Goal: Check status: Check status

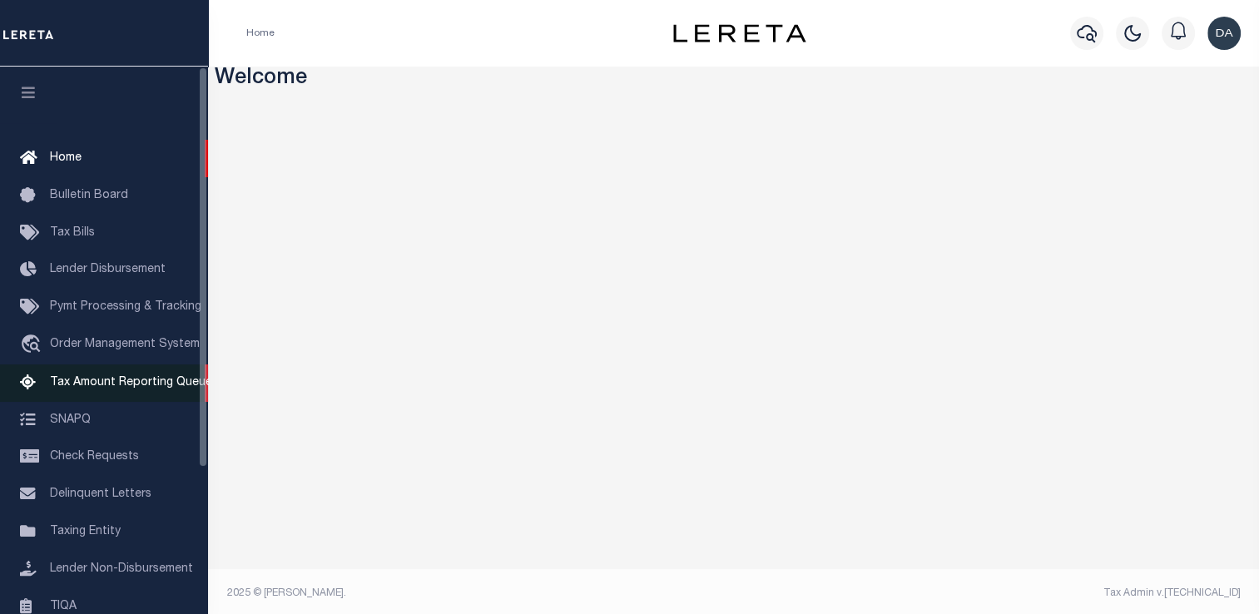
click at [89, 381] on span "Tax Amount Reporting Queue" at bounding box center [131, 383] width 162 height 12
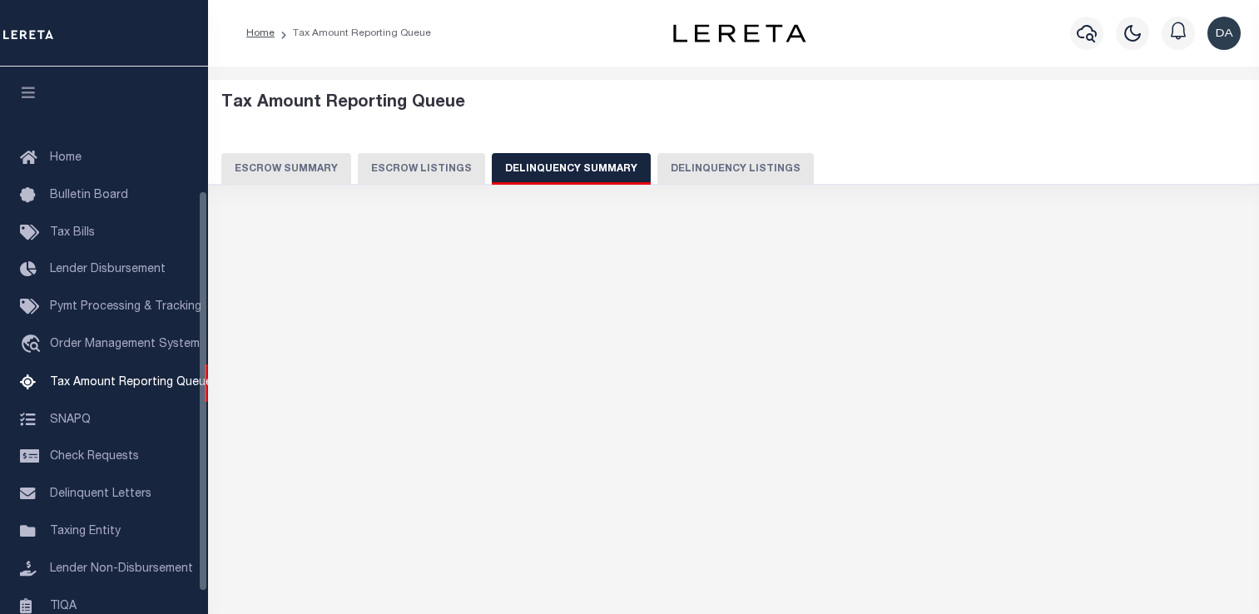
select select
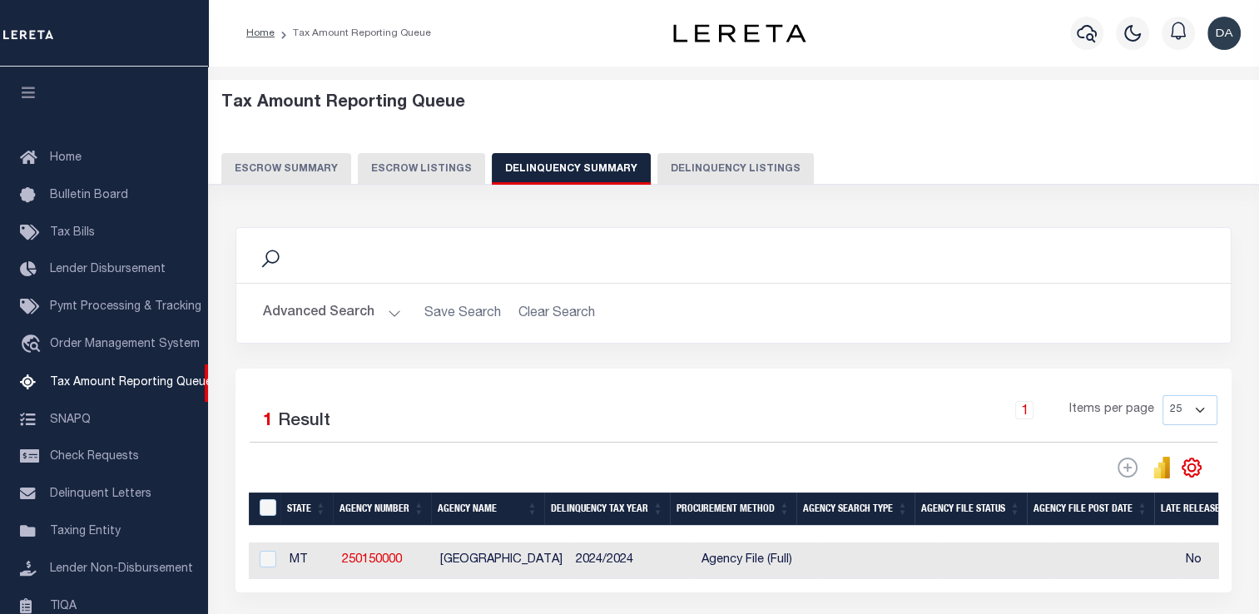
scroll to position [170, 0]
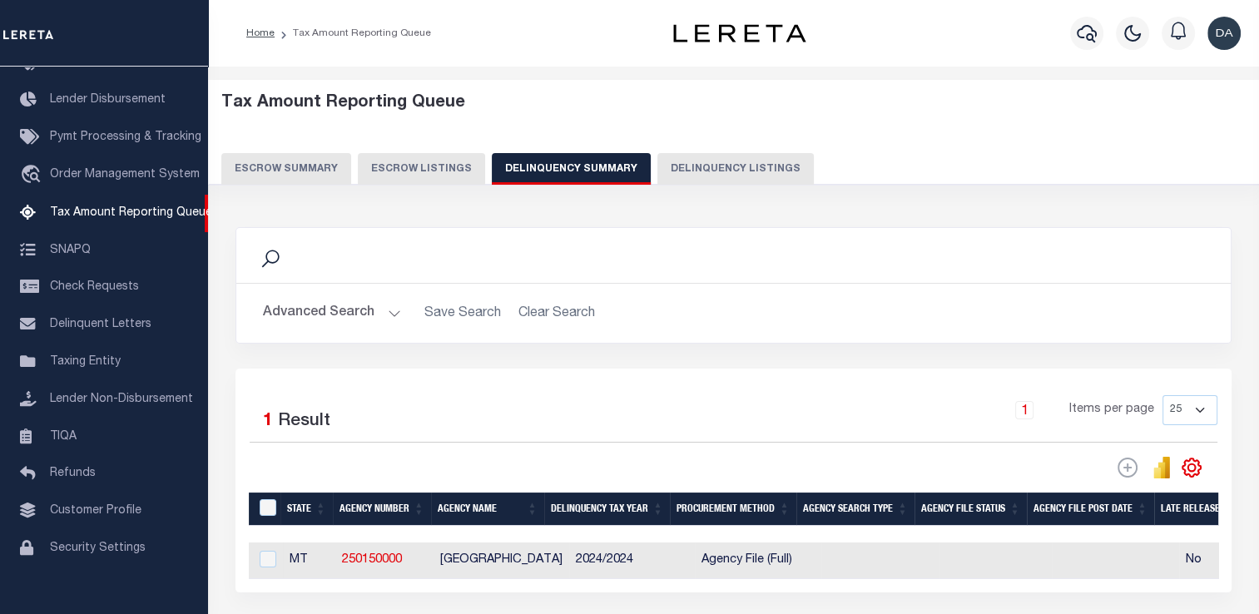
click at [326, 308] on button "Advanced Search" at bounding box center [332, 313] width 138 height 32
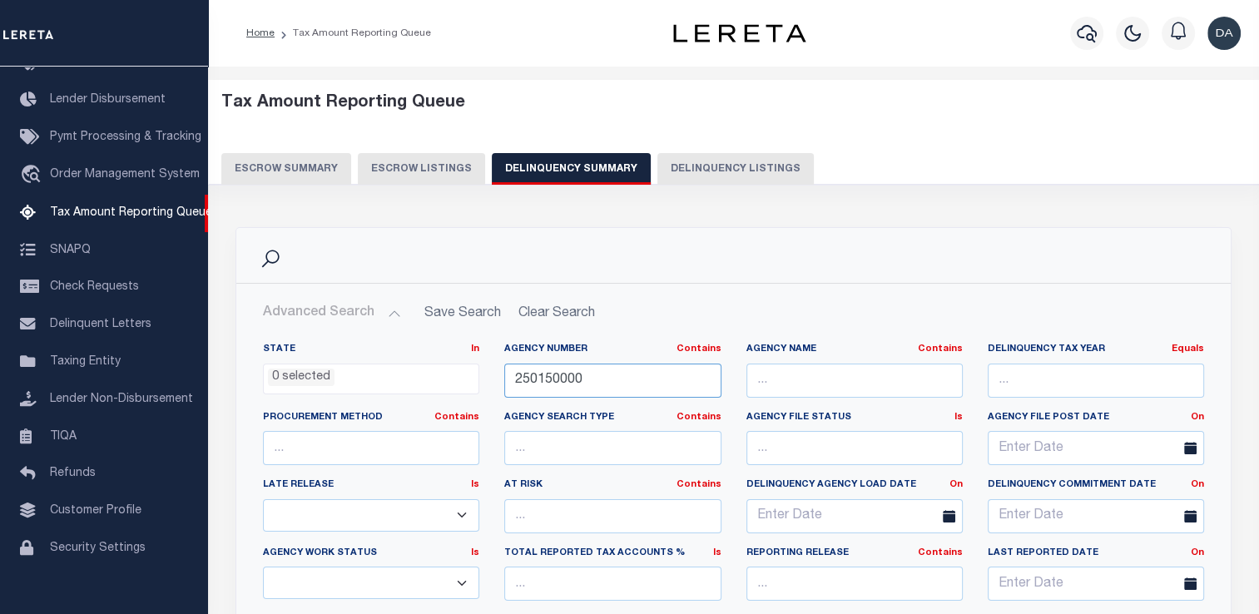
click at [623, 371] on input "250150000" at bounding box center [612, 381] width 216 height 34
paste input "34023"
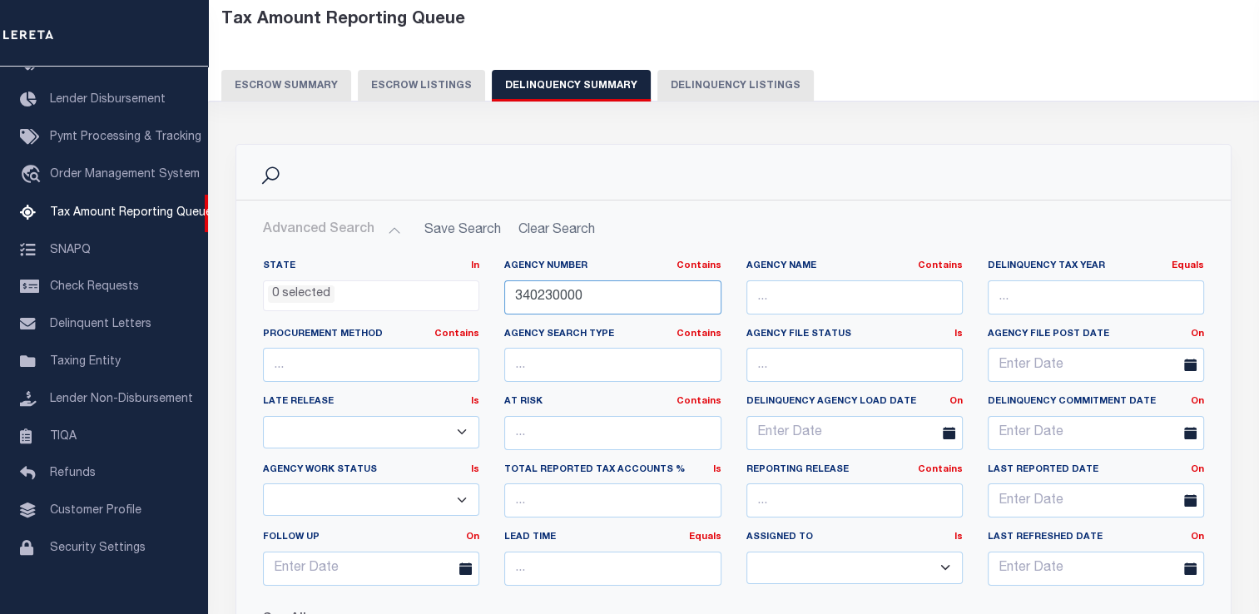
scroll to position [250, 0]
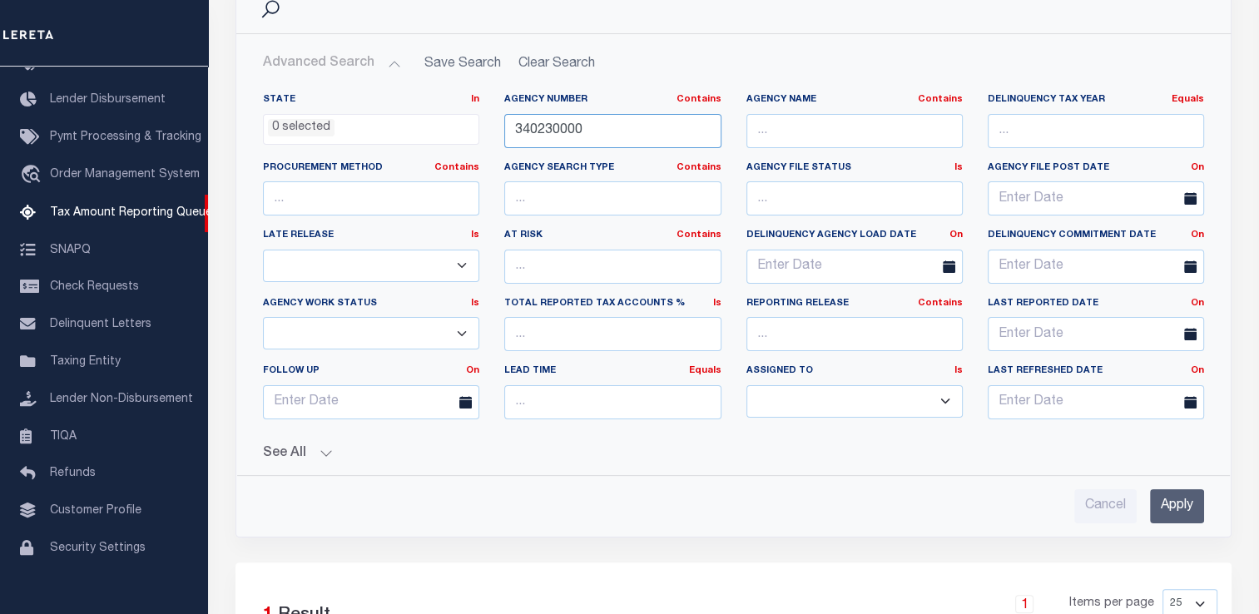
type input "340230000"
click at [1172, 503] on input "Apply" at bounding box center [1177, 506] width 54 height 34
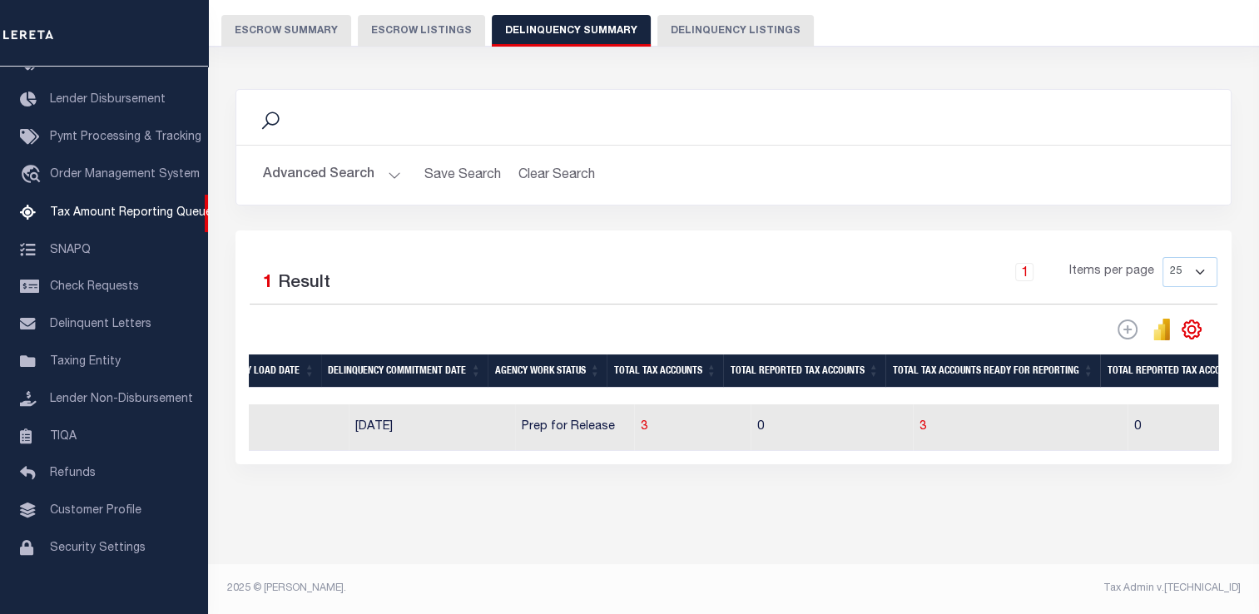
scroll to position [0, 1248]
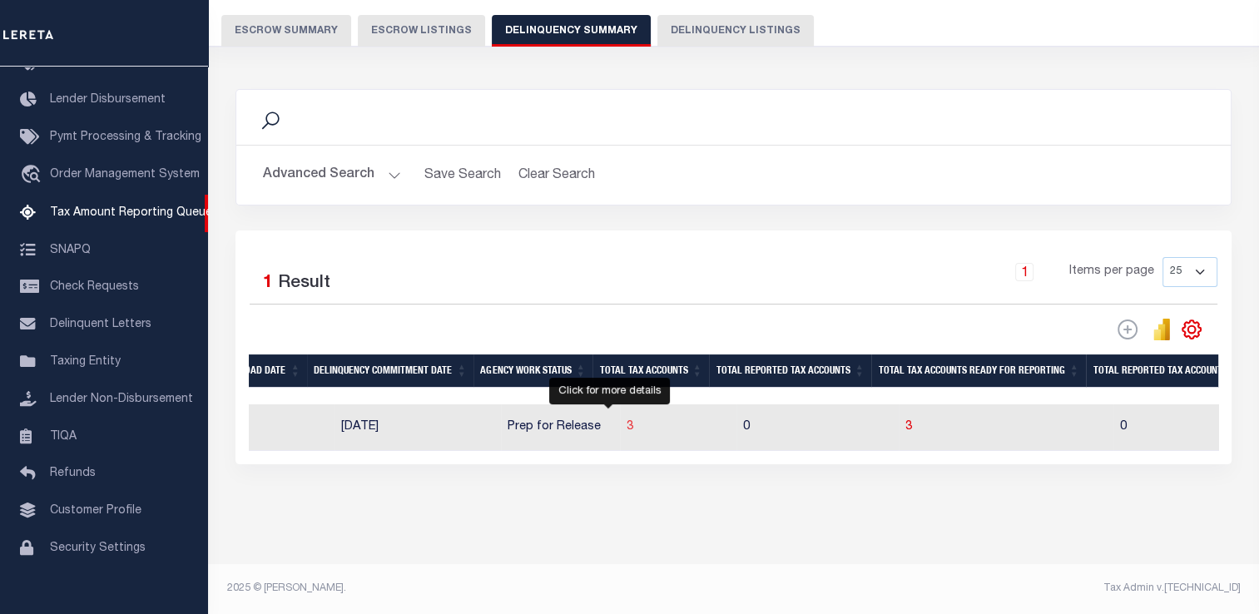
click at [627, 421] on span "3" at bounding box center [630, 427] width 7 height 12
select select "100"
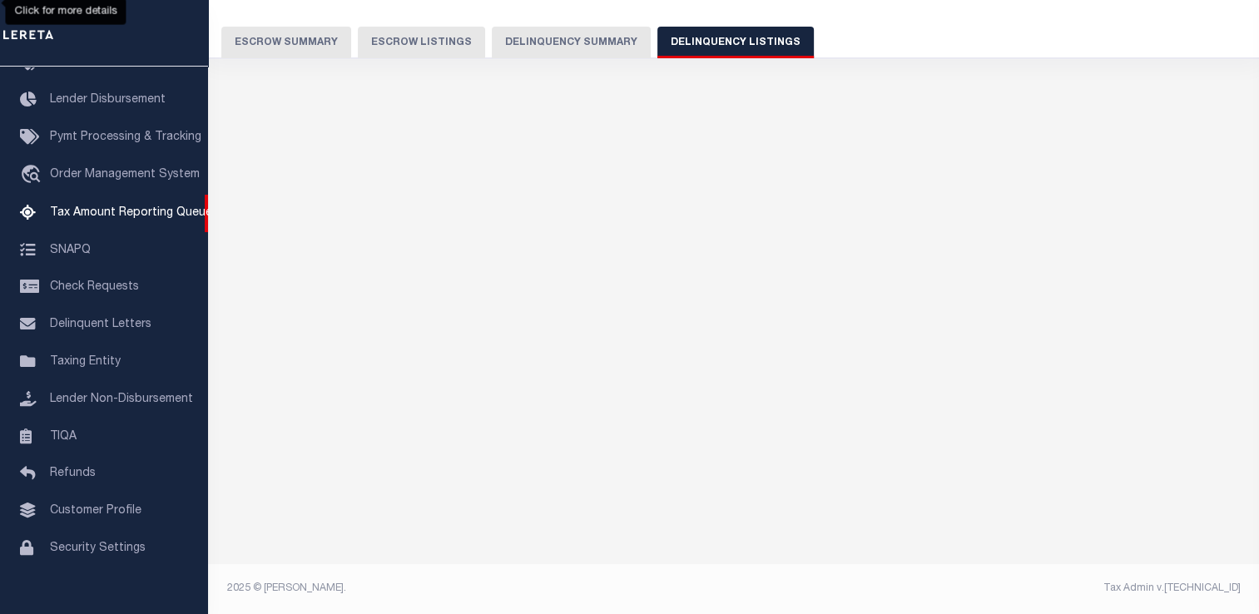
select select "100"
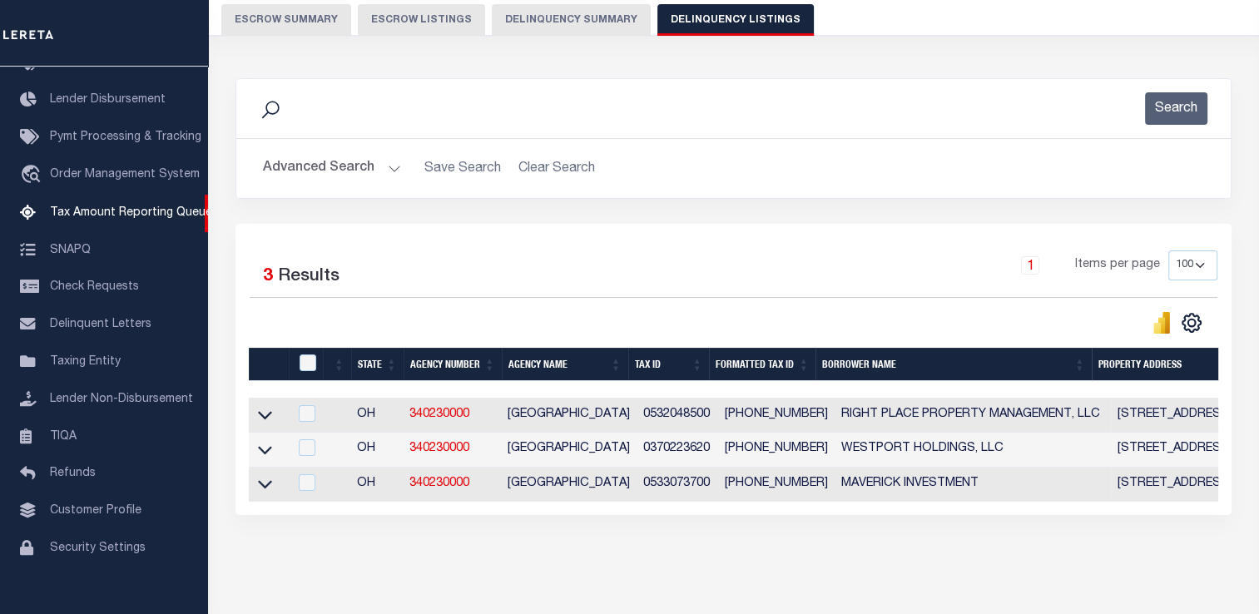
scroll to position [124, 0]
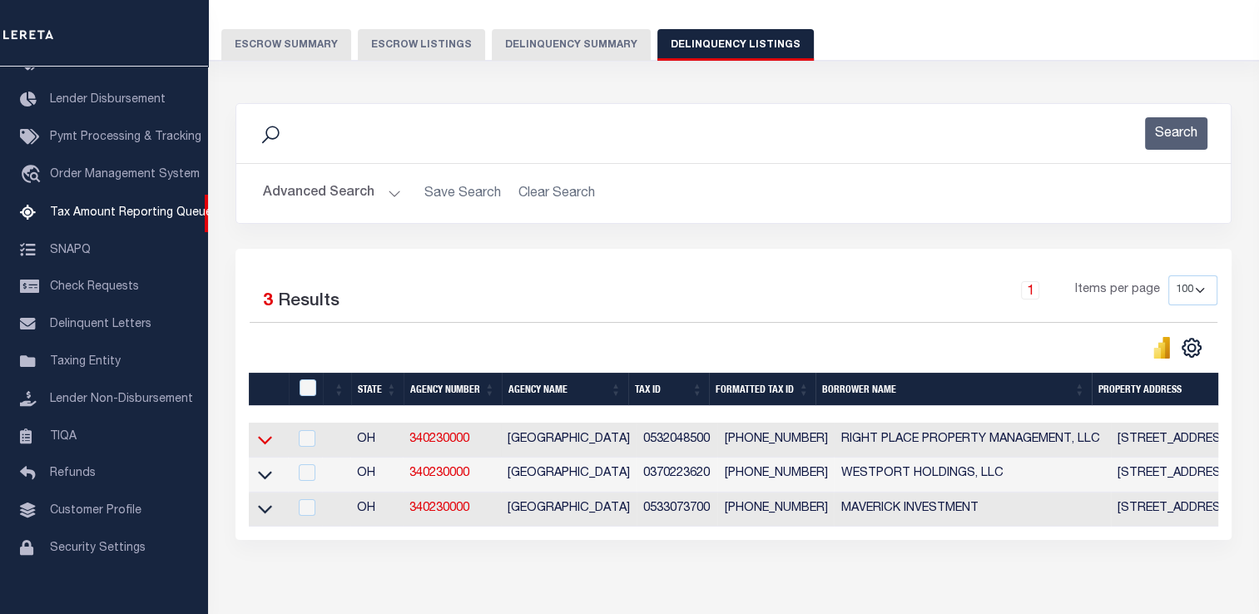
click at [268, 444] on icon at bounding box center [265, 439] width 14 height 17
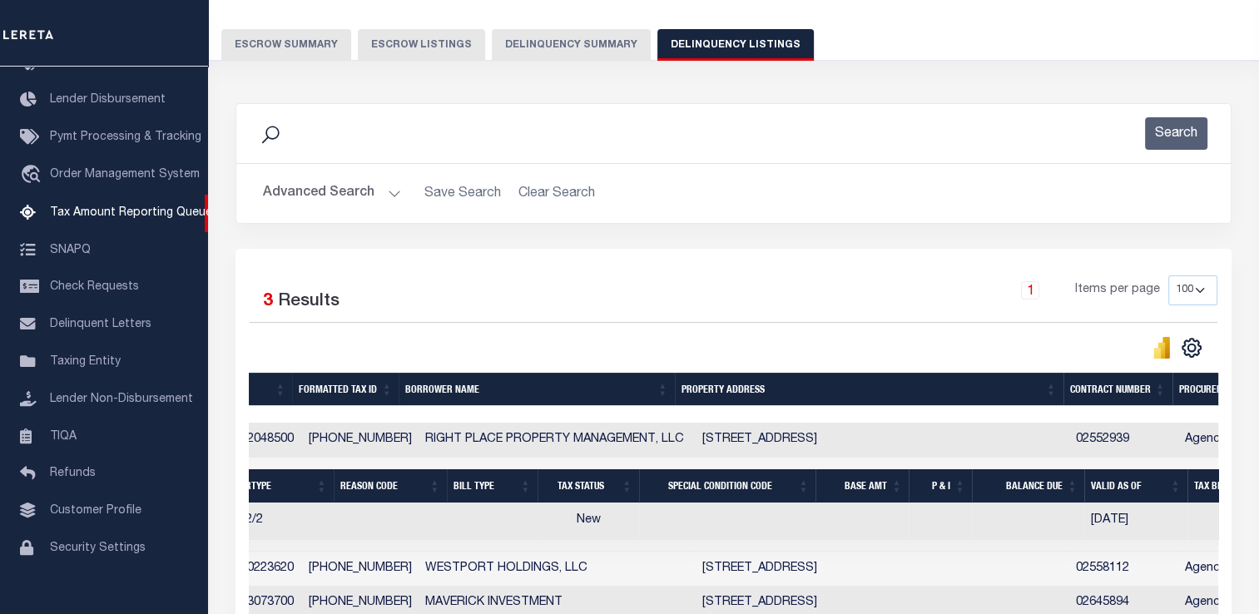
scroll to position [0, 0]
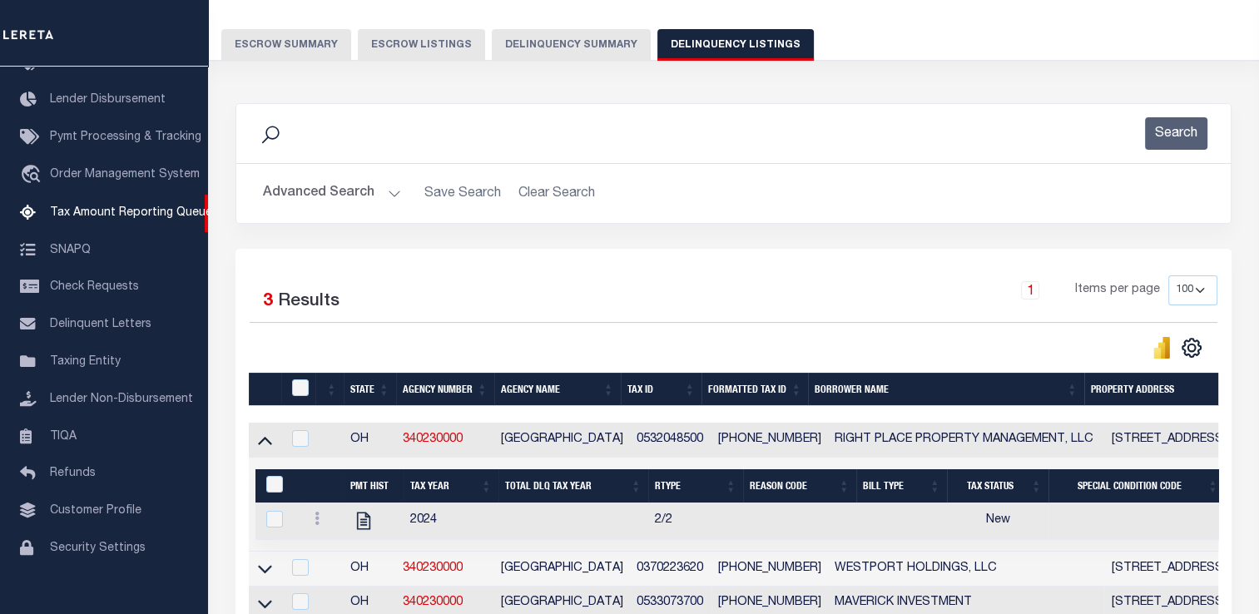
click at [290, 181] on button "Advanced Search" at bounding box center [332, 193] width 138 height 32
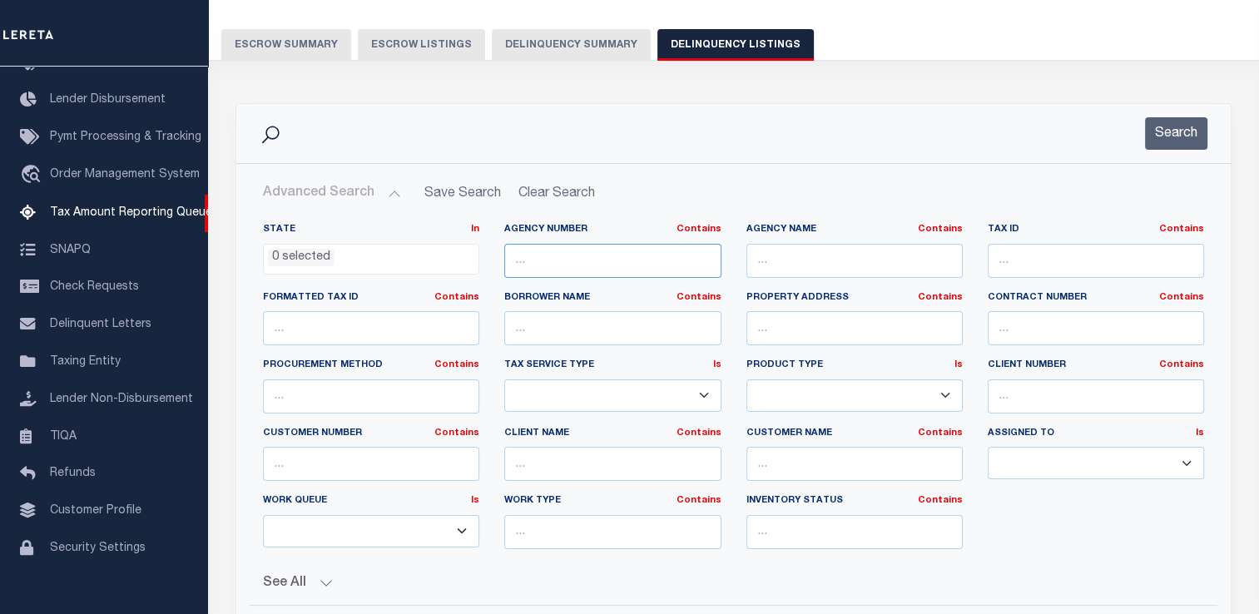
click at [597, 275] on input "text" at bounding box center [612, 261] width 216 height 34
paste input "457102300"
type input "457102300"
click at [566, 68] on div "Tax Amount Reporting Queue Escrow Summary Escrow Listings Delinquency Summary" at bounding box center [734, 21] width 1084 height 131
click at [548, 52] on button "Delinquency Summary" at bounding box center [571, 45] width 159 height 32
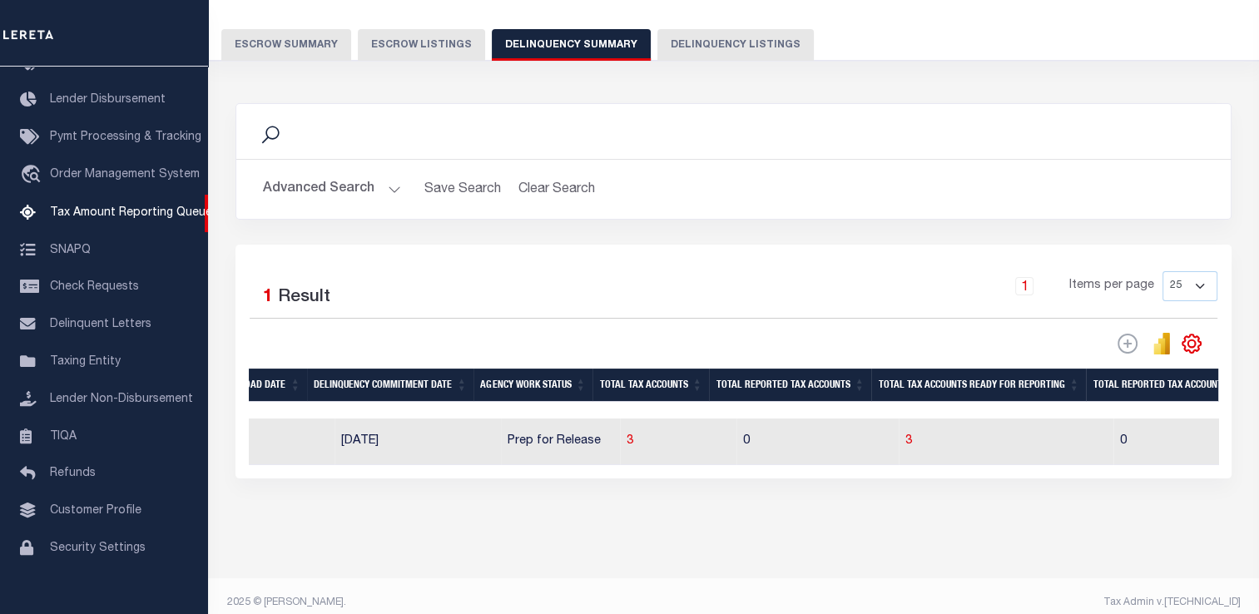
click at [322, 191] on button "Advanced Search" at bounding box center [332, 189] width 138 height 32
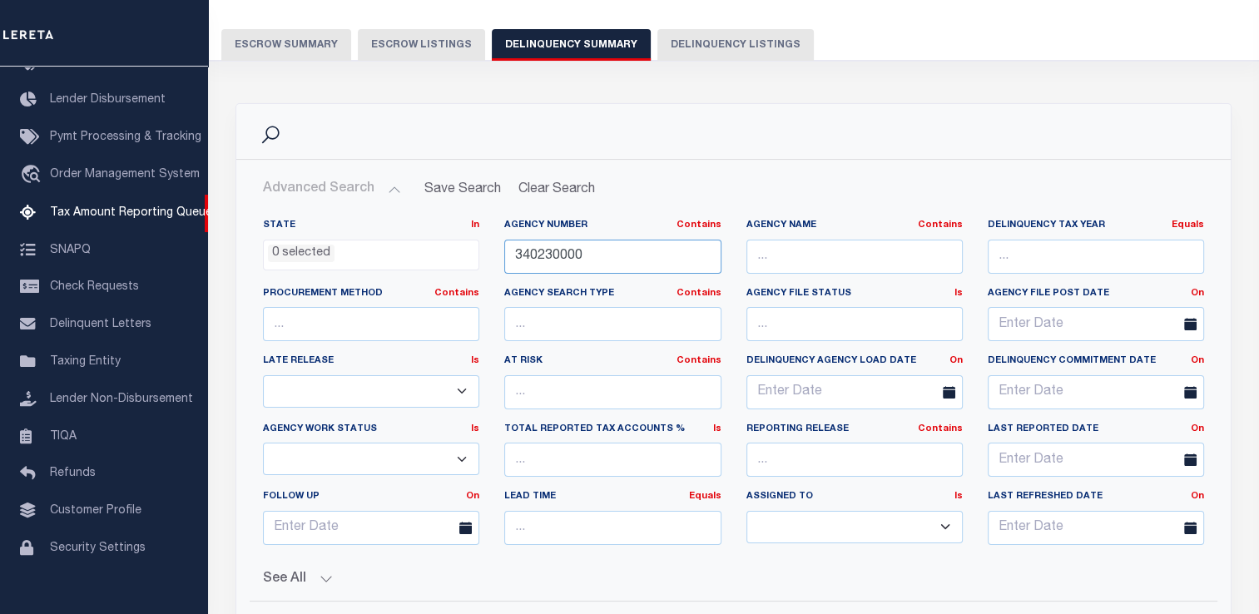
click at [578, 261] on input "340230000" at bounding box center [612, 257] width 216 height 34
paste input "4571023"
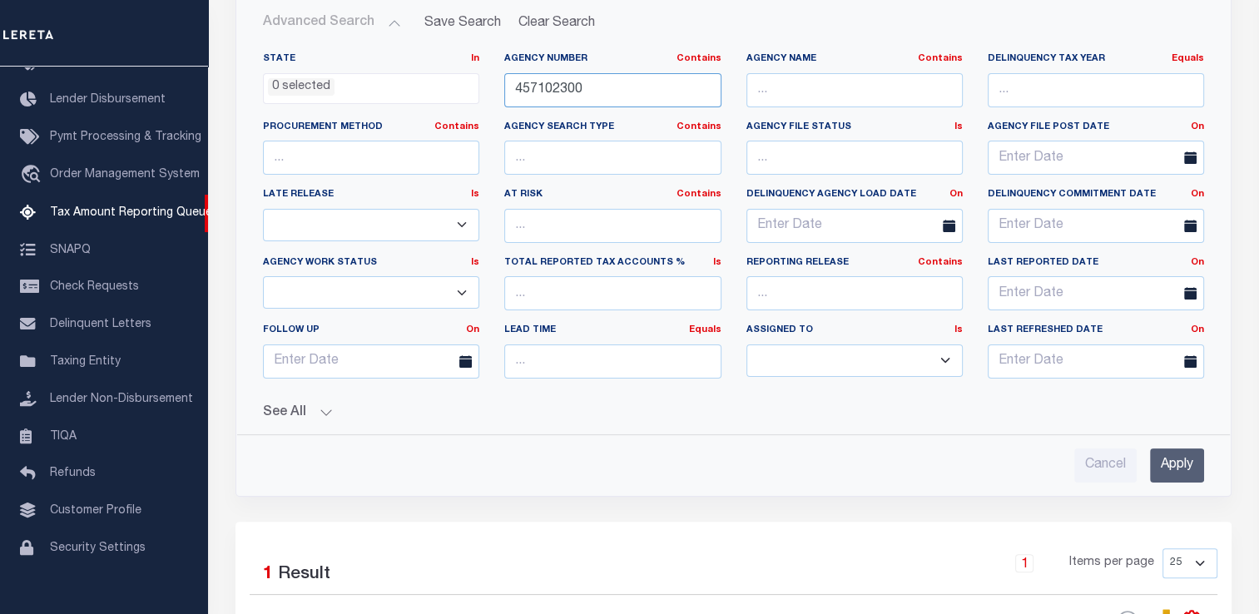
type input "457102300"
click at [1188, 449] on input "Apply" at bounding box center [1177, 466] width 54 height 34
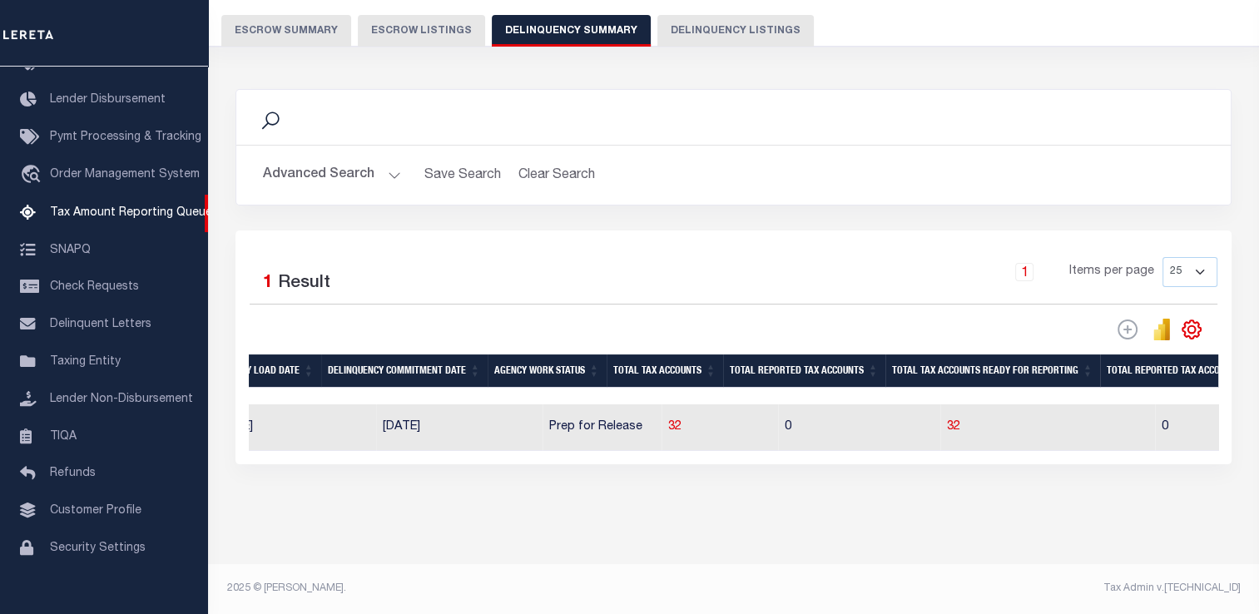
scroll to position [149, 0]
click at [623, 409] on body "Home Tax Amount Reporting Queue Profile" at bounding box center [629, 238] width 1259 height 752
click at [668, 421] on span "32" at bounding box center [674, 427] width 13 height 12
select select "100"
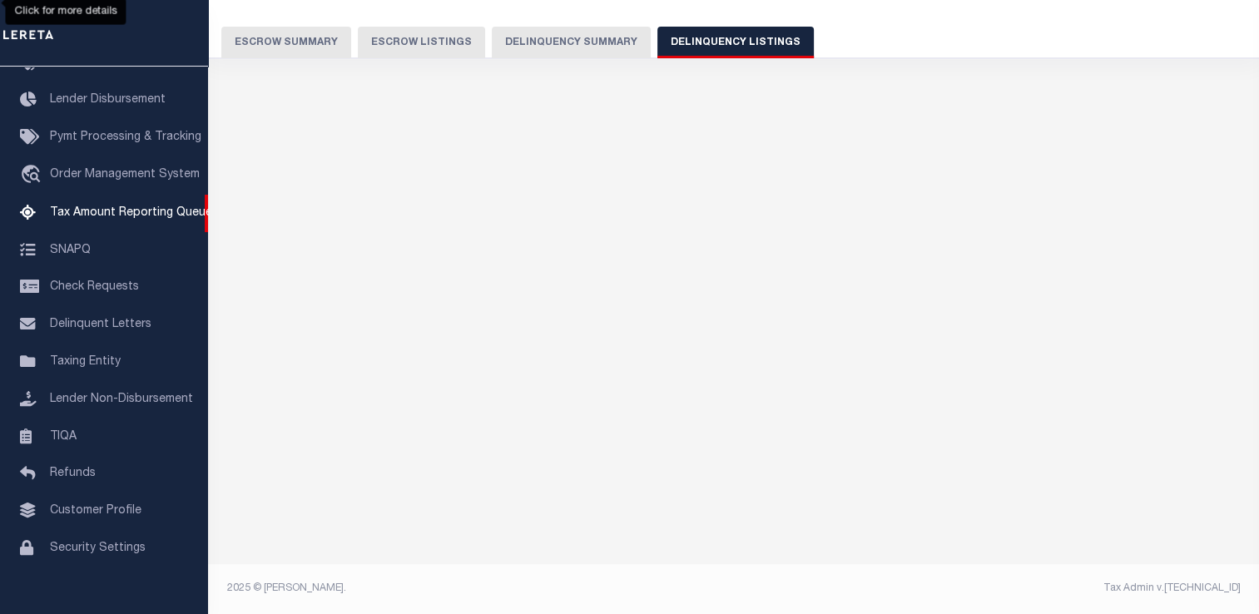
scroll to position [124, 0]
select select "100"
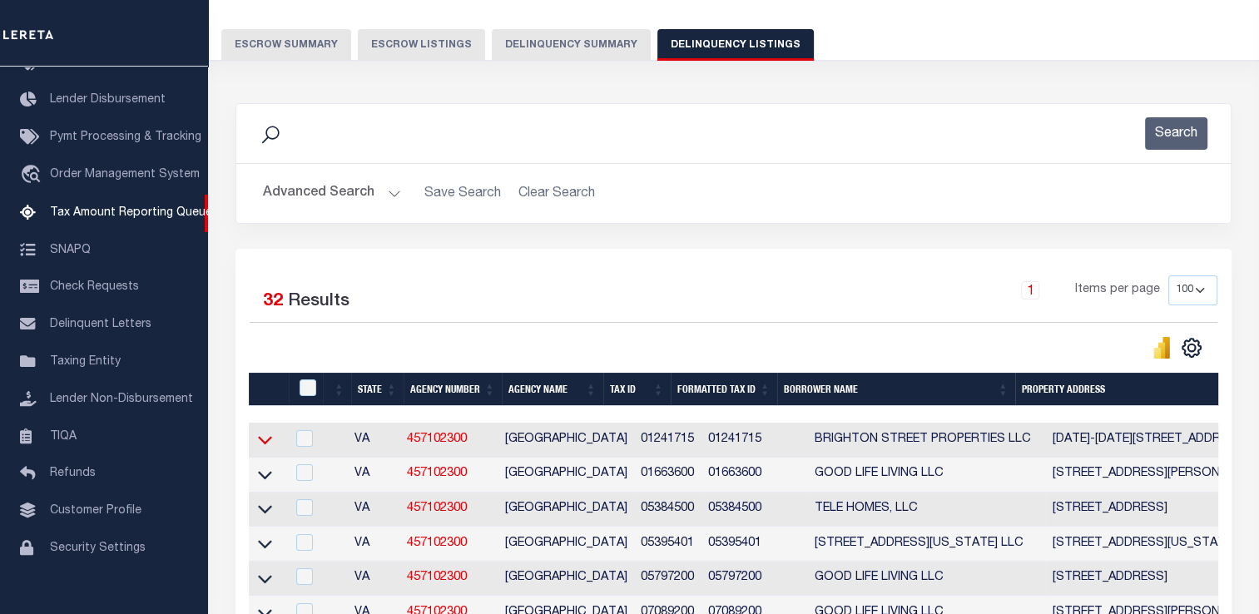
click at [268, 443] on icon at bounding box center [265, 439] width 14 height 17
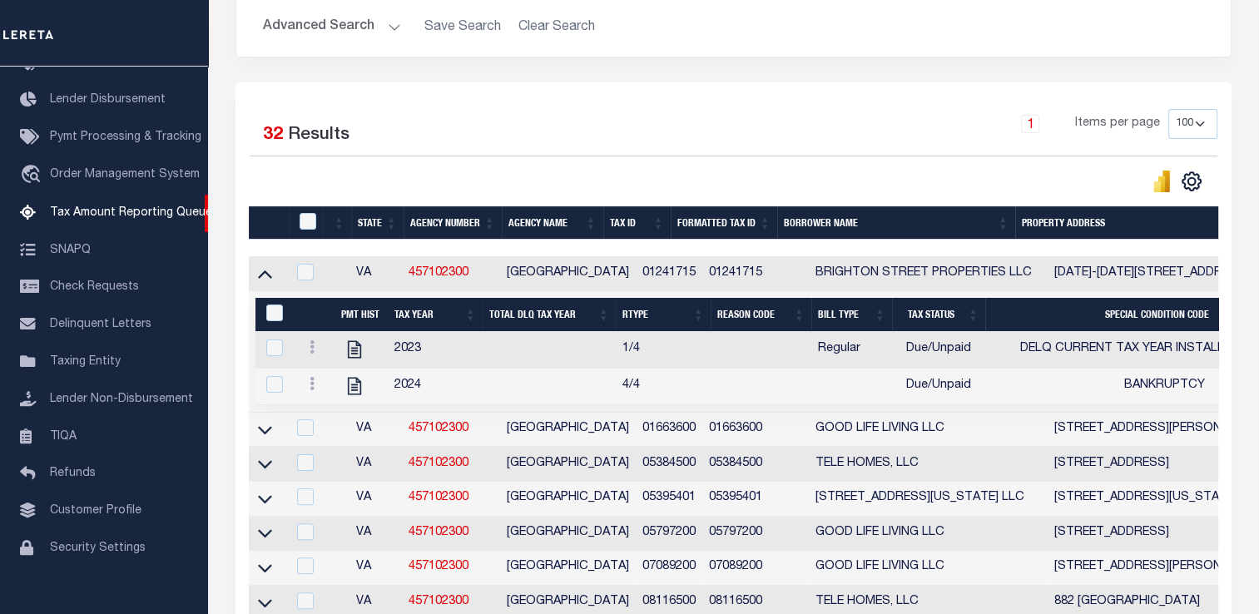
scroll to position [540, 0]
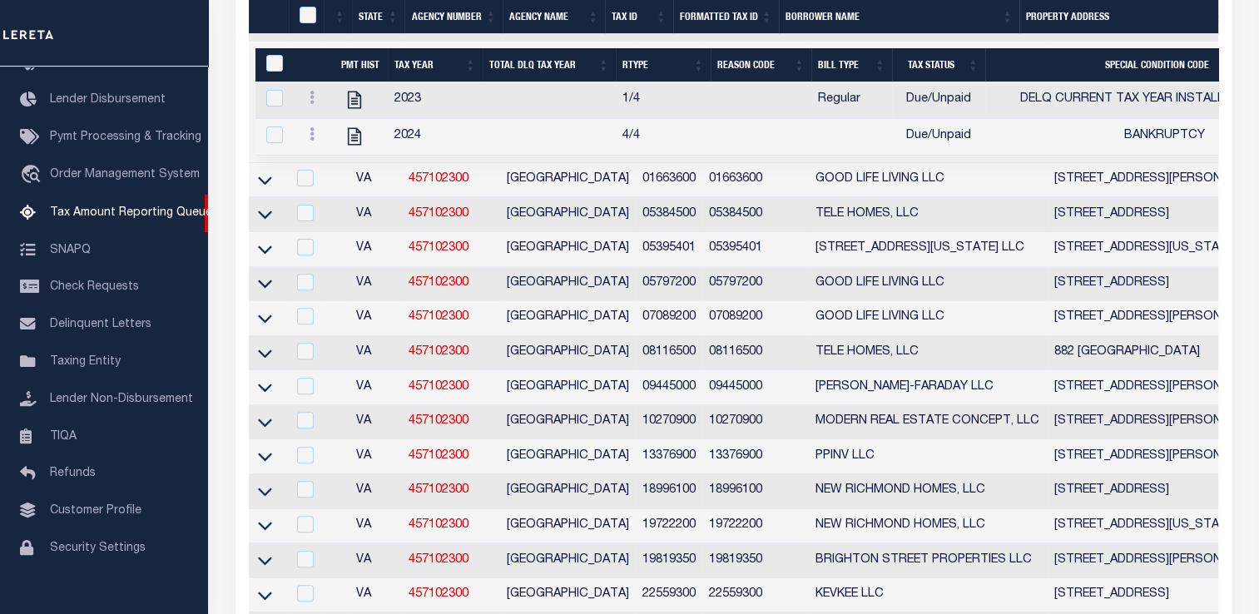
drag, startPoint x: 273, startPoint y: 321, endPoint x: 480, endPoint y: 400, distance: 221.8
click at [273, 321] on link at bounding box center [265, 317] width 19 height 12
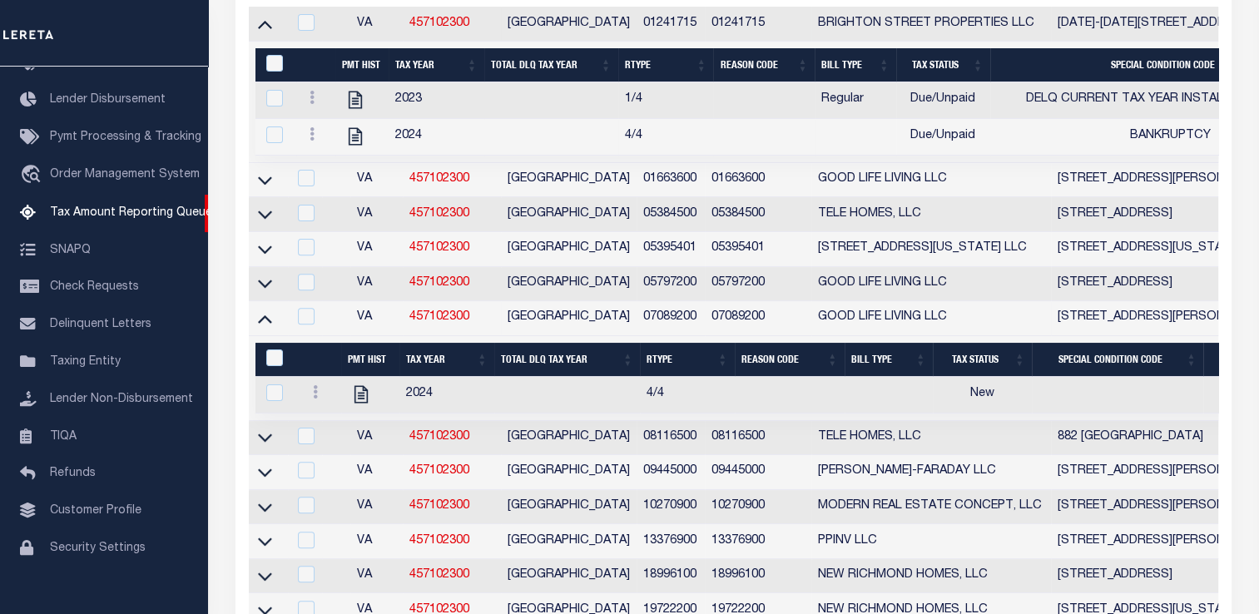
scroll to position [474, 0]
